Goal: Transaction & Acquisition: Purchase product/service

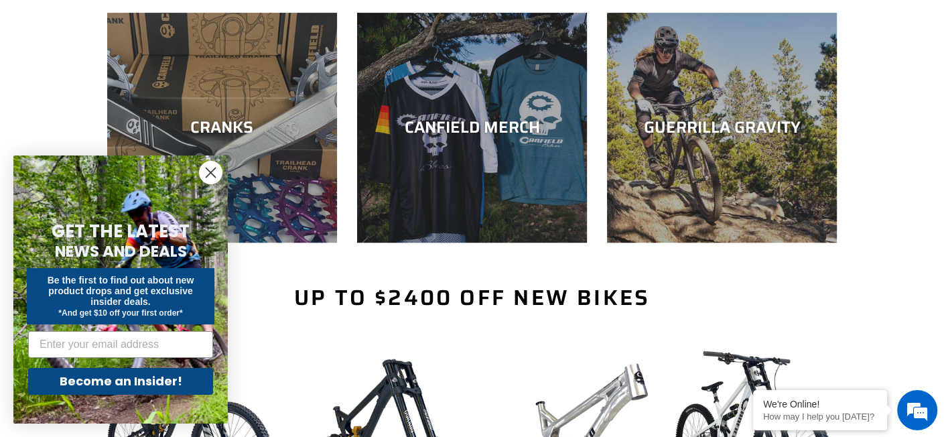
scroll to position [670, 0]
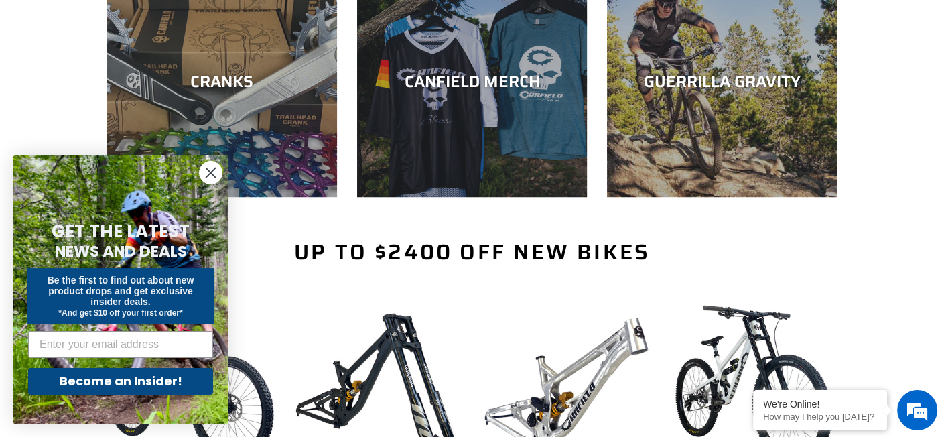
click at [210, 177] on circle "Close dialog" at bounding box center [211, 172] width 22 height 22
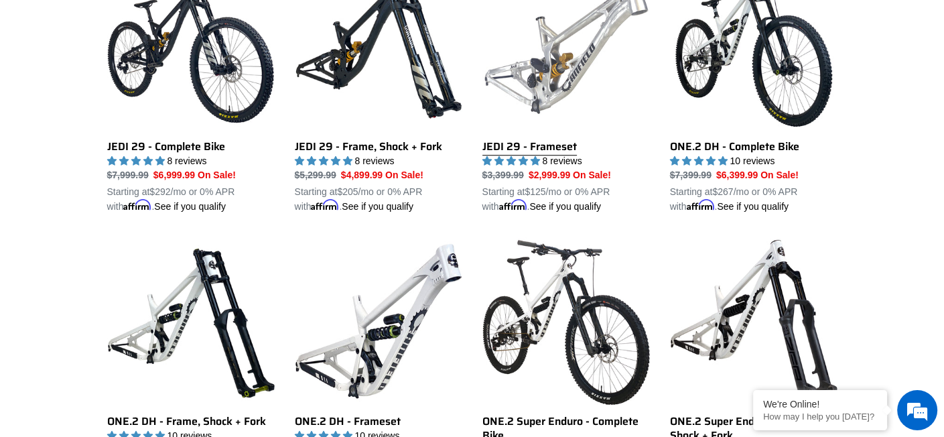
scroll to position [1007, 0]
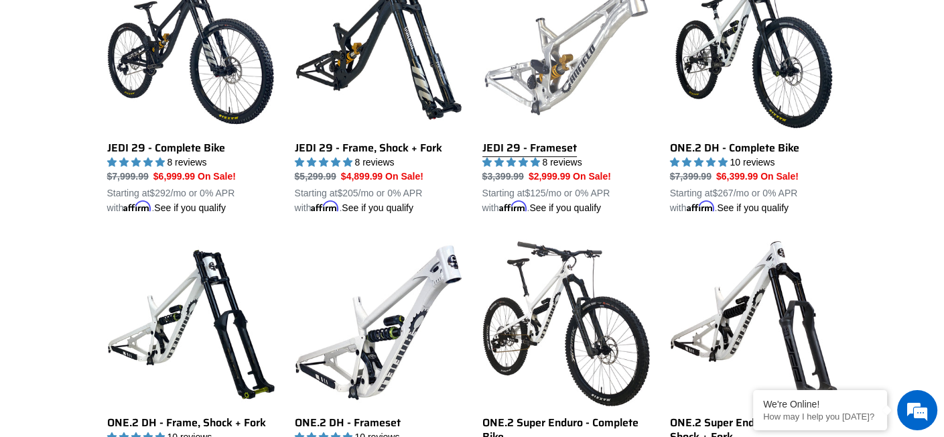
click at [559, 64] on link "JEDI 29 - Frameset" at bounding box center [565, 89] width 167 height 251
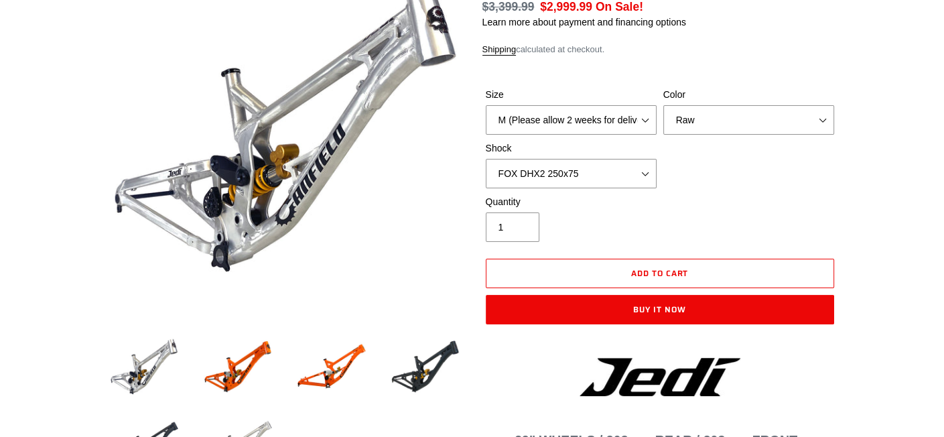
select select "highest-rating"
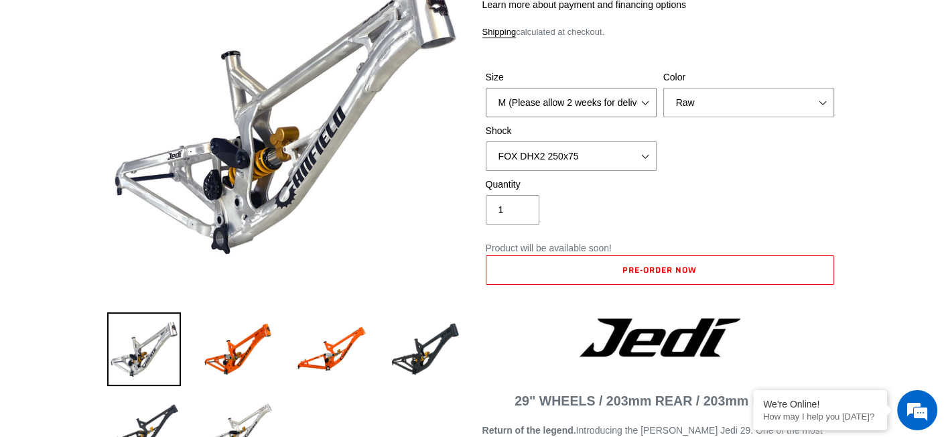
click at [626, 92] on select "M (Please allow 2 weeks for delivery) L (Please allow 2 weeks for delivery) XL" at bounding box center [571, 102] width 171 height 29
click at [719, 190] on div "Quantity 1" at bounding box center [659, 204] width 355 height 54
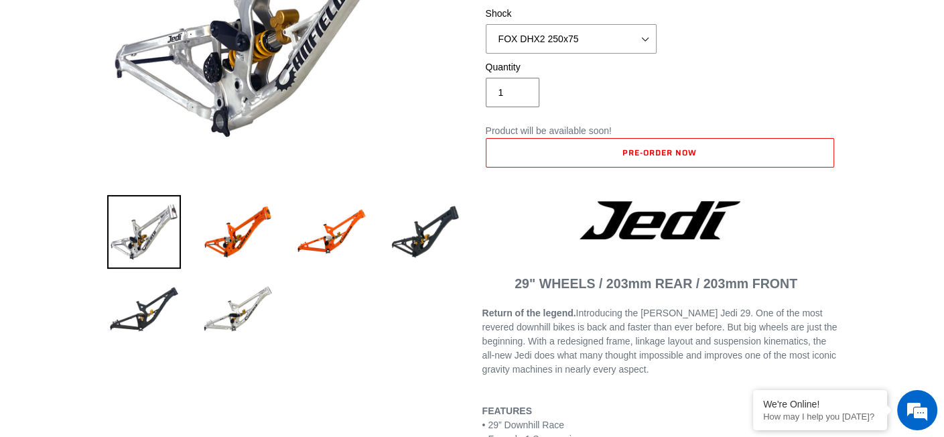
scroll to position [201, 0]
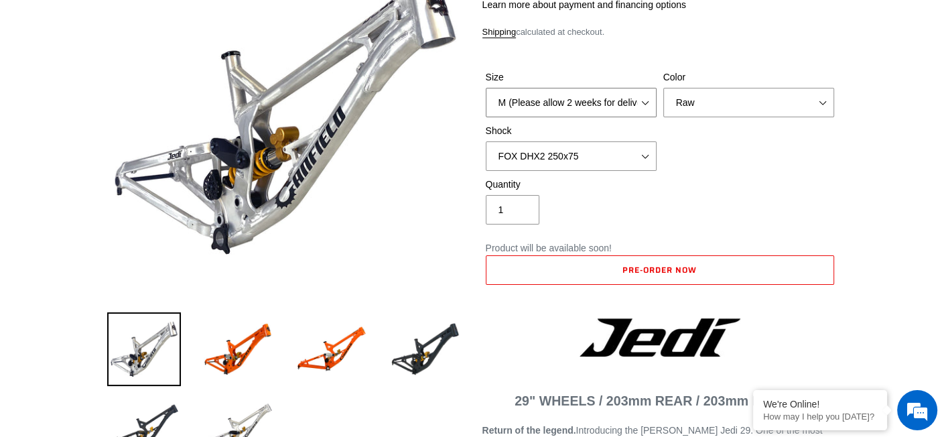
click at [613, 88] on select "M (Please allow 2 weeks for delivery) L (Please allow 2 weeks for delivery) XL" at bounding box center [571, 102] width 171 height 29
click at [763, 215] on div "Quantity 1" at bounding box center [659, 204] width 355 height 54
click at [597, 100] on select "M (Please allow 2 weeks for delivery) L (Please allow 2 weeks for delivery) XL" at bounding box center [571, 102] width 171 height 29
select select "L (Please allow 2 weeks for delivery)"
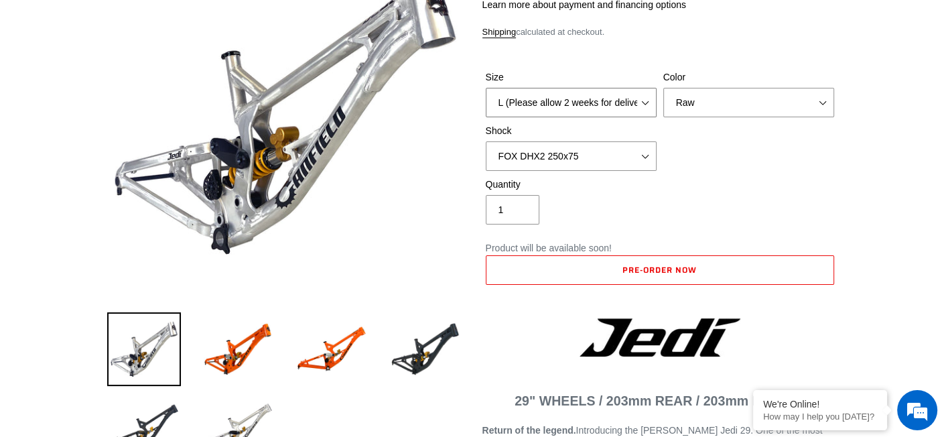
click at [486, 88] on select "M (Please allow 2 weeks for delivery) L (Please allow 2 weeks for delivery) XL" at bounding box center [571, 102] width 171 height 29
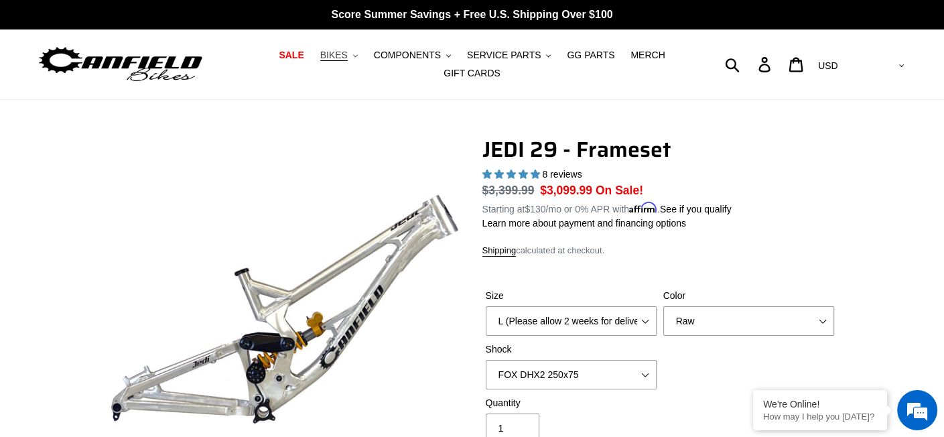
click at [353, 58] on icon ".cls-1{fill:#231f20}" at bounding box center [355, 56] width 5 height 5
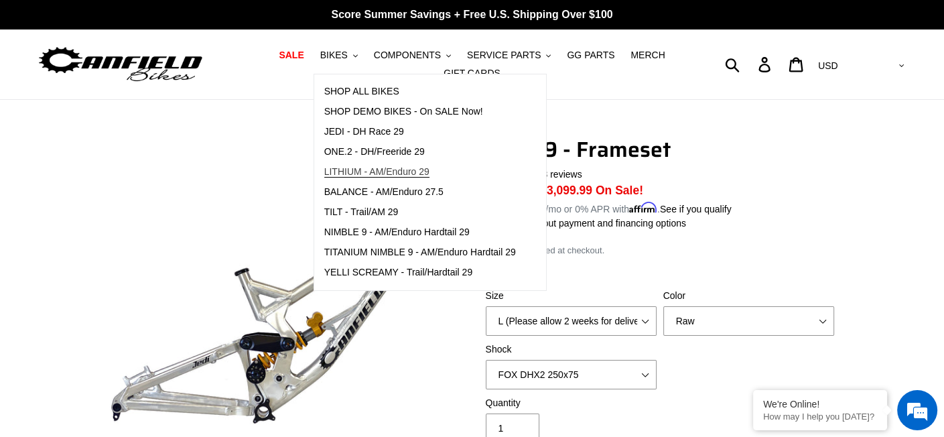
click at [359, 173] on span "LITHIUM - AM/Enduro 29" at bounding box center [376, 171] width 105 height 11
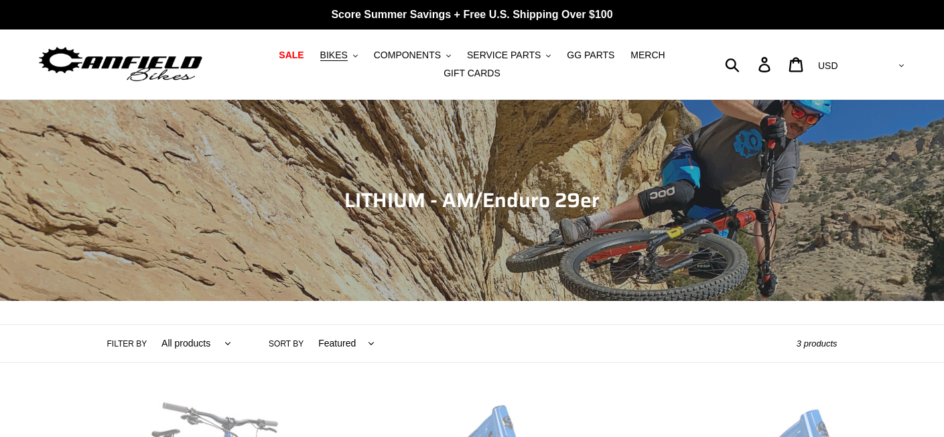
scroll to position [268, 0]
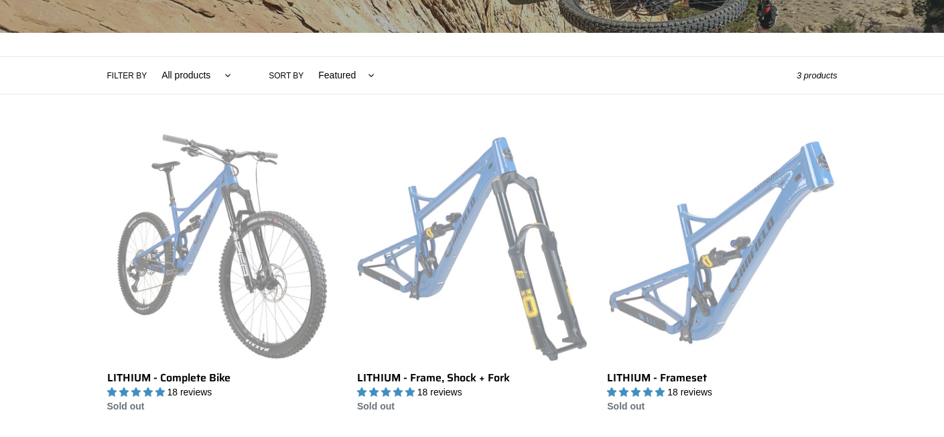
click at [212, 179] on link "LITHIUM - Complete Bike" at bounding box center [222, 272] width 230 height 282
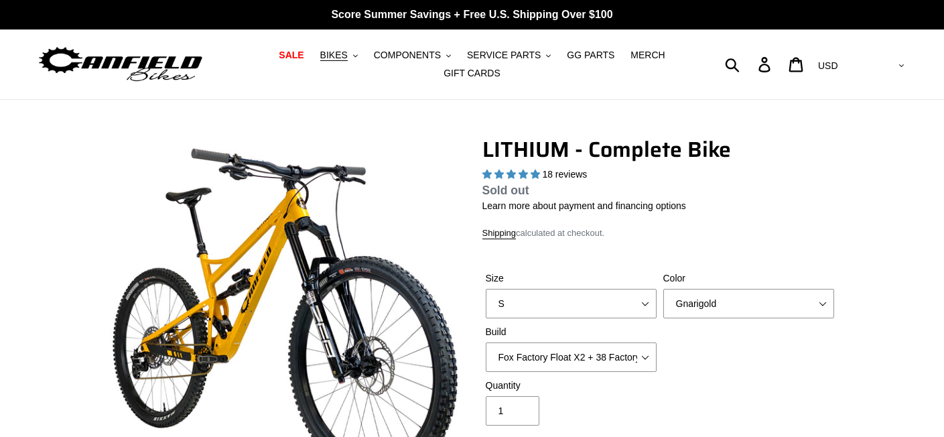
select select "highest-rating"
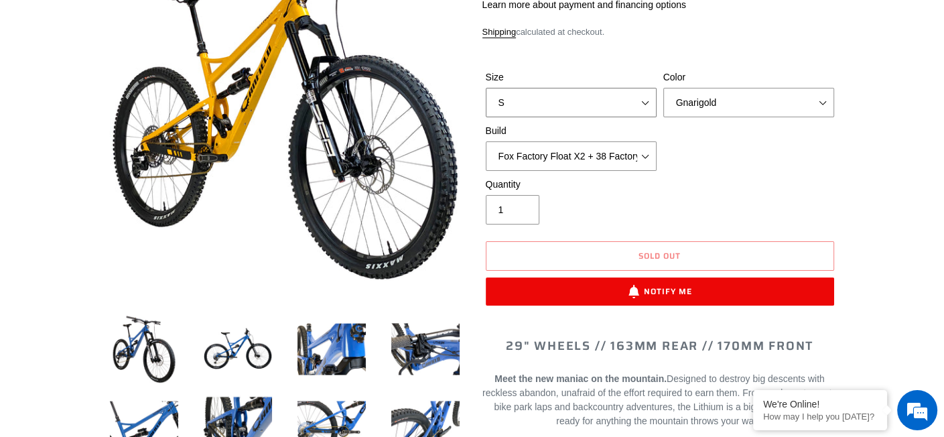
click at [619, 97] on select "S M L XL" at bounding box center [571, 102] width 171 height 29
select select "M"
click at [486, 96] on select "S M L XL" at bounding box center [571, 102] width 171 height 29
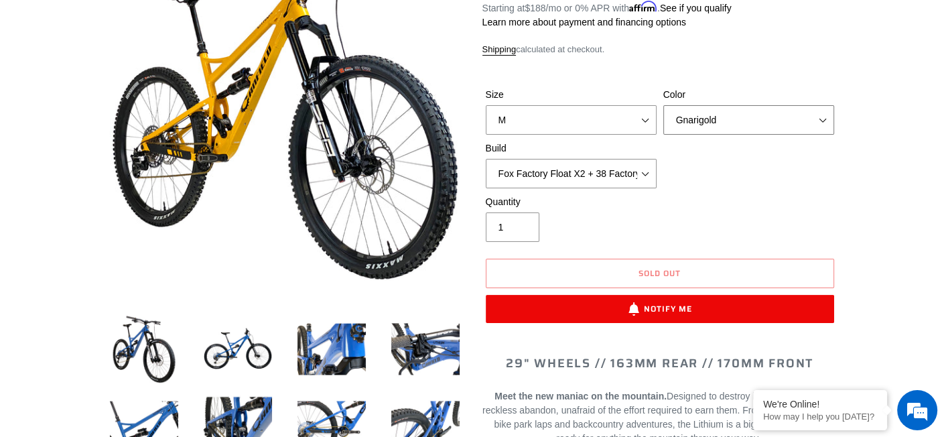
click at [762, 112] on select "Gnarigold Blue Velvet Stealth Black" at bounding box center [748, 119] width 171 height 29
click at [663, 105] on select "Gnarigold Blue Velvet Stealth Black" at bounding box center [748, 119] width 171 height 29
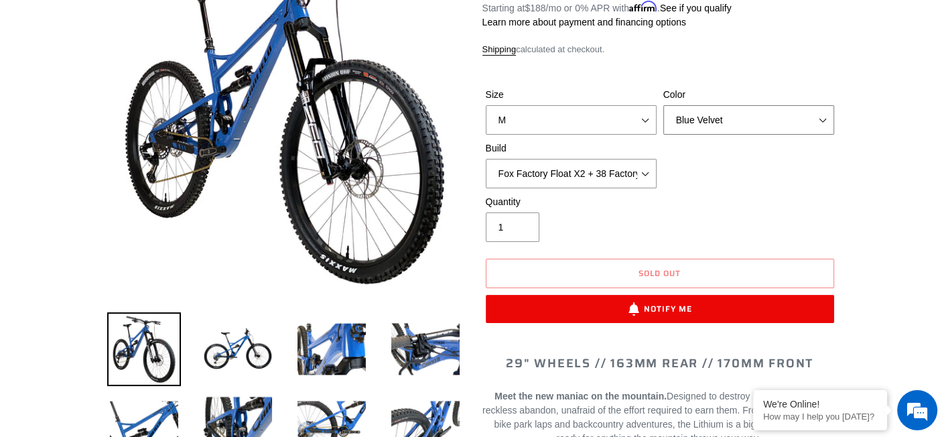
click at [737, 109] on select "Gnarigold Blue Velvet Stealth Black" at bounding box center [748, 119] width 171 height 29
select select "Stealth Black"
click at [663, 105] on select "Gnarigold Blue Velvet Stealth Black" at bounding box center [748, 119] width 171 height 29
